Goal: Information Seeking & Learning: Learn about a topic

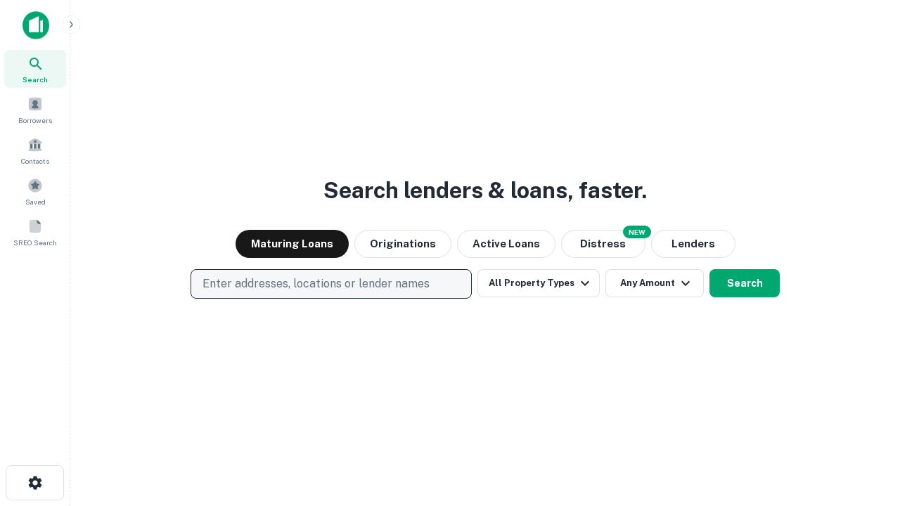
click at [330, 284] on p "Enter addresses, locations or lender names" at bounding box center [315, 284] width 227 height 17
type input "**********"
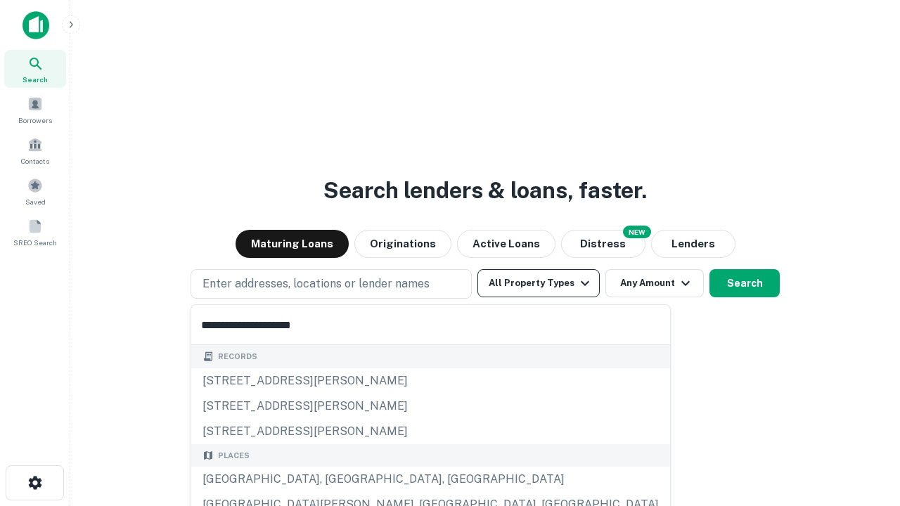
click at [538, 283] on button "All Property Types" at bounding box center [538, 283] width 122 height 28
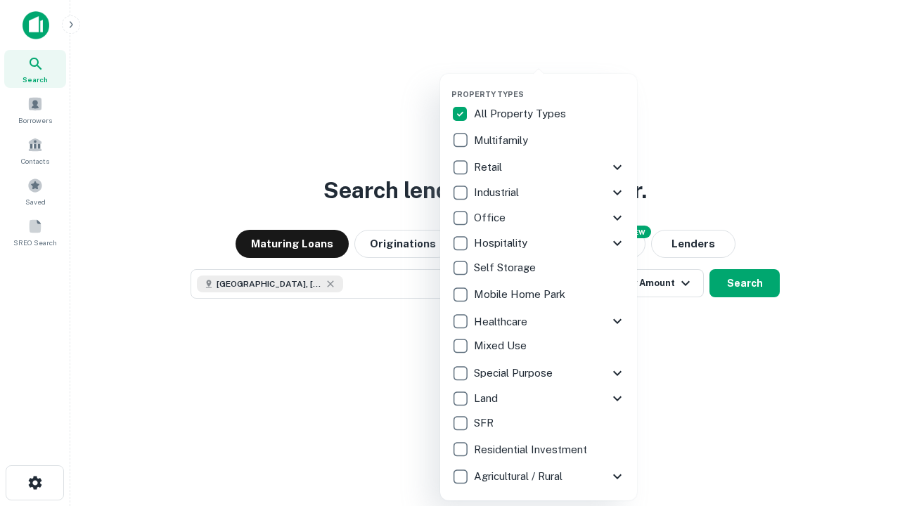
click at [550, 85] on button "button" at bounding box center [549, 85] width 197 height 1
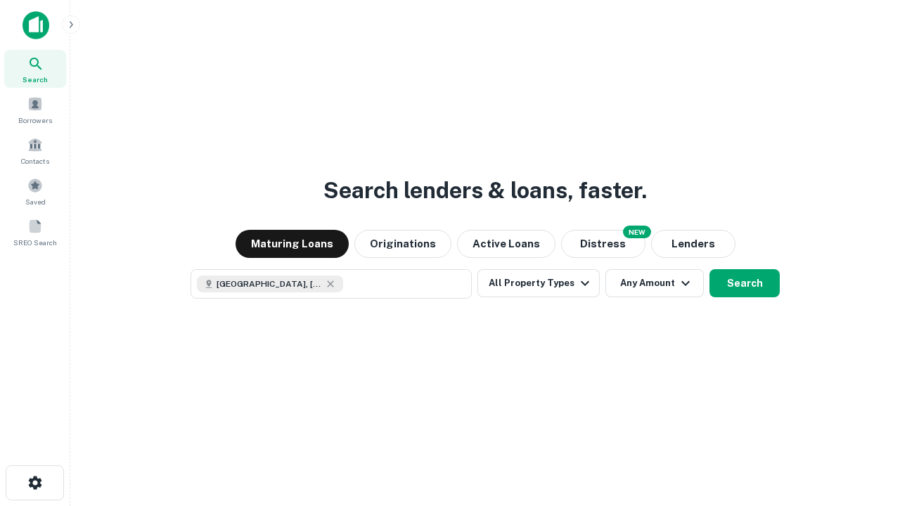
scroll to position [22, 0]
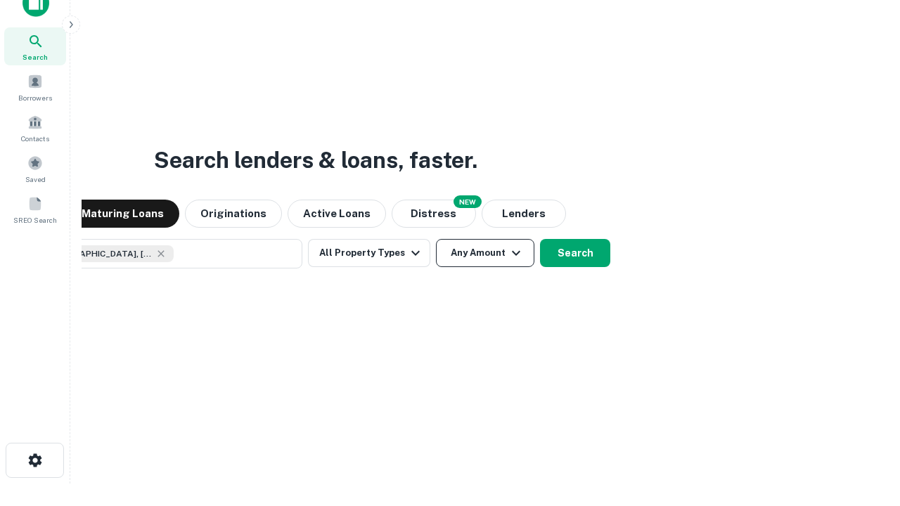
click at [436, 239] on button "Any Amount" at bounding box center [485, 253] width 98 height 28
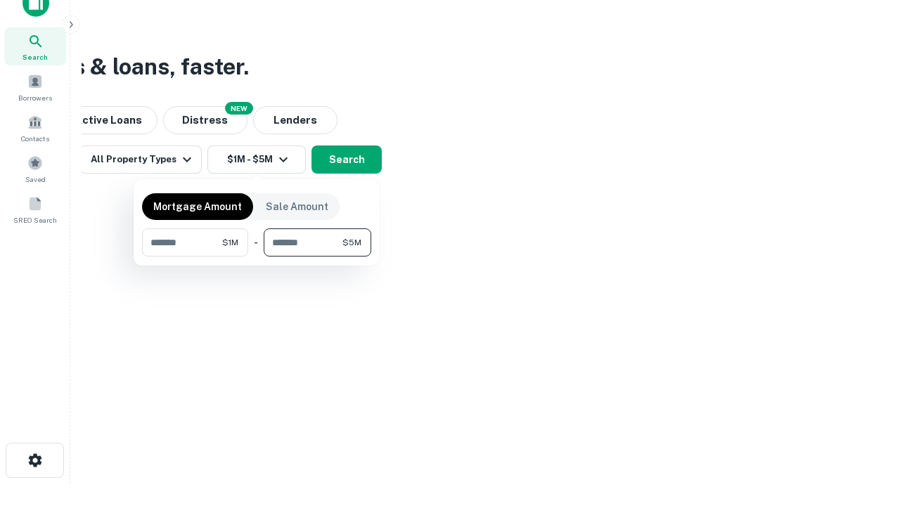
type input "*******"
click at [257, 257] on button "button" at bounding box center [256, 257] width 229 height 1
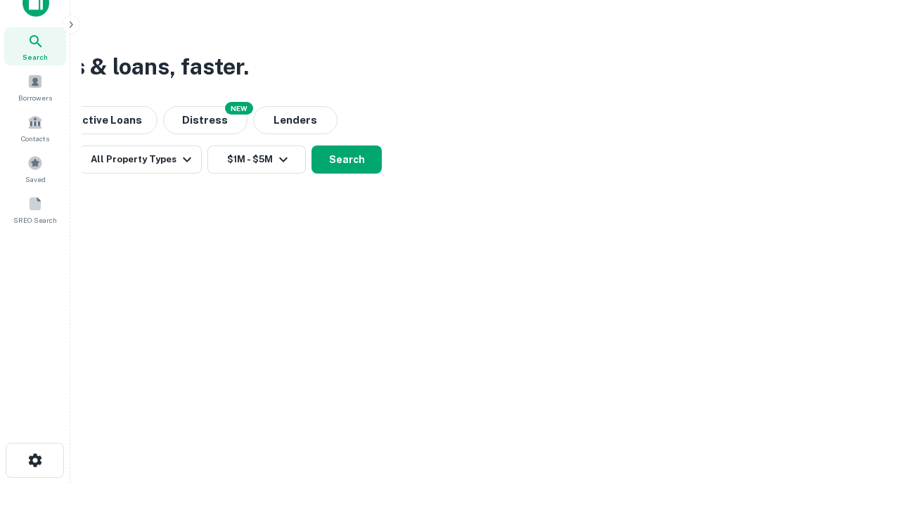
scroll to position [22, 0]
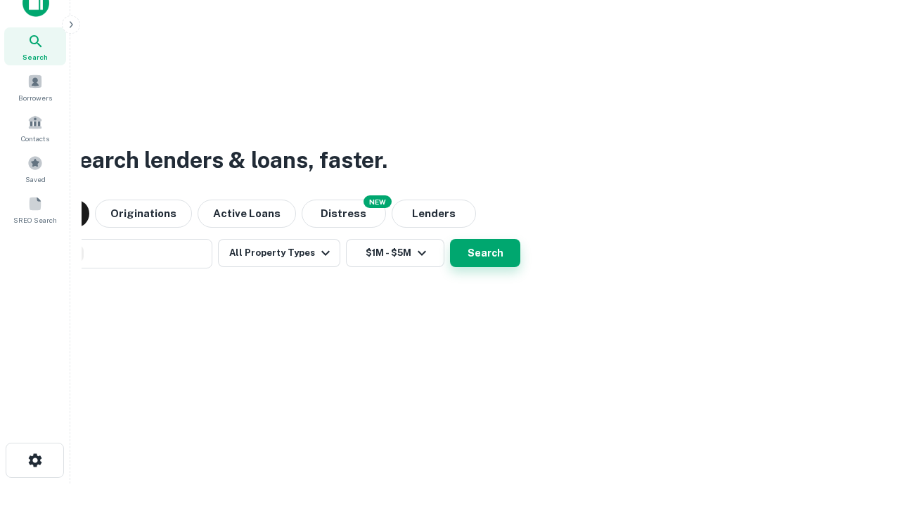
click at [450, 239] on button "Search" at bounding box center [485, 253] width 70 height 28
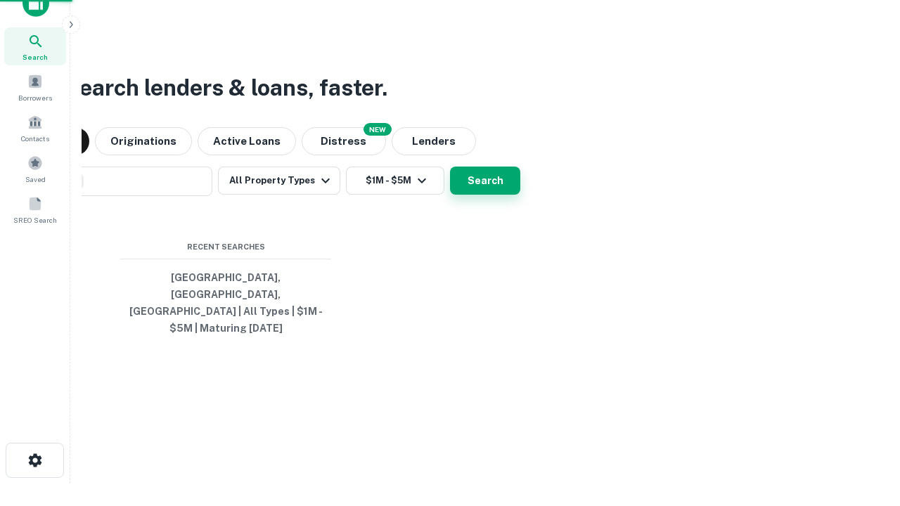
scroll to position [46, 398]
